Goal: Transaction & Acquisition: Purchase product/service

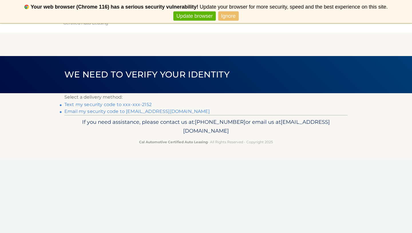
click at [93, 105] on link "Text my security code to xxx-xxx-2152" at bounding box center [107, 104] width 87 height 5
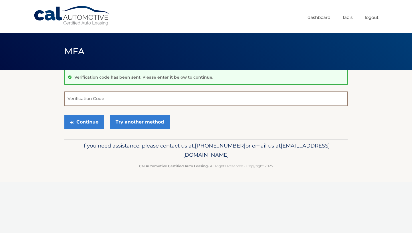
click at [72, 96] on input "Verification Code" at bounding box center [205, 98] width 283 height 14
type input "477596"
click at [88, 122] on button "Continue" at bounding box center [84, 122] width 40 height 14
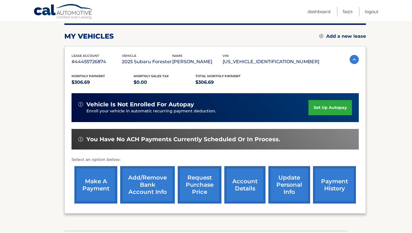
scroll to position [75, 0]
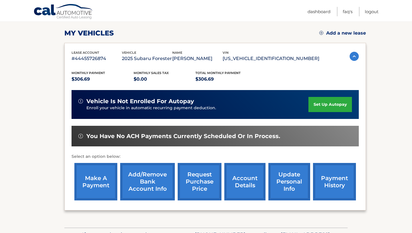
click at [96, 182] on link "make a payment" at bounding box center [95, 181] width 43 height 37
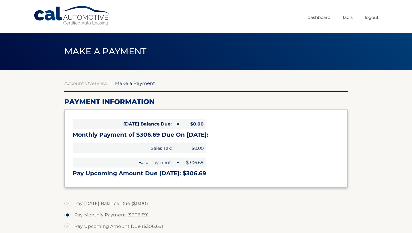
select select "OGM1YWE3OTMtOTI2Yi00NDdmLTg5MjctYTllZTY4NTg0ZmU5"
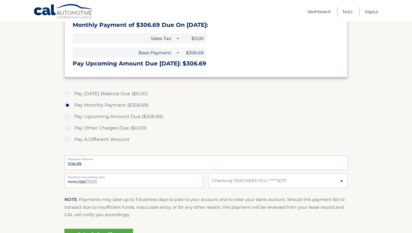
scroll to position [106, 0]
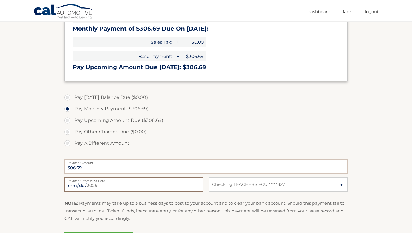
click at [95, 182] on input "2025-08-20" at bounding box center [133, 184] width 139 height 14
type input "2025-09-12"
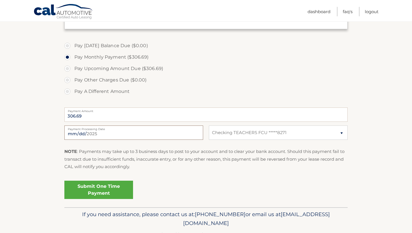
scroll to position [159, 0]
click at [110, 190] on link "Submit One Time Payment" at bounding box center [98, 189] width 69 height 18
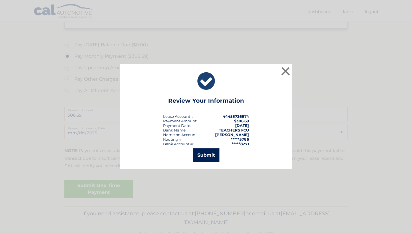
click at [206, 154] on button "Submit" at bounding box center [206, 155] width 27 height 14
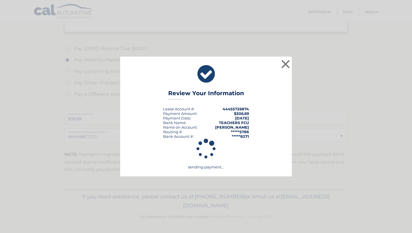
scroll to position [155, 0]
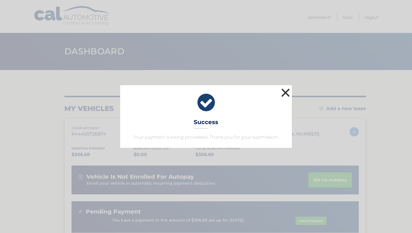
click at [284, 93] on button "×" at bounding box center [285, 92] width 11 height 11
